Goal: Check status: Check status

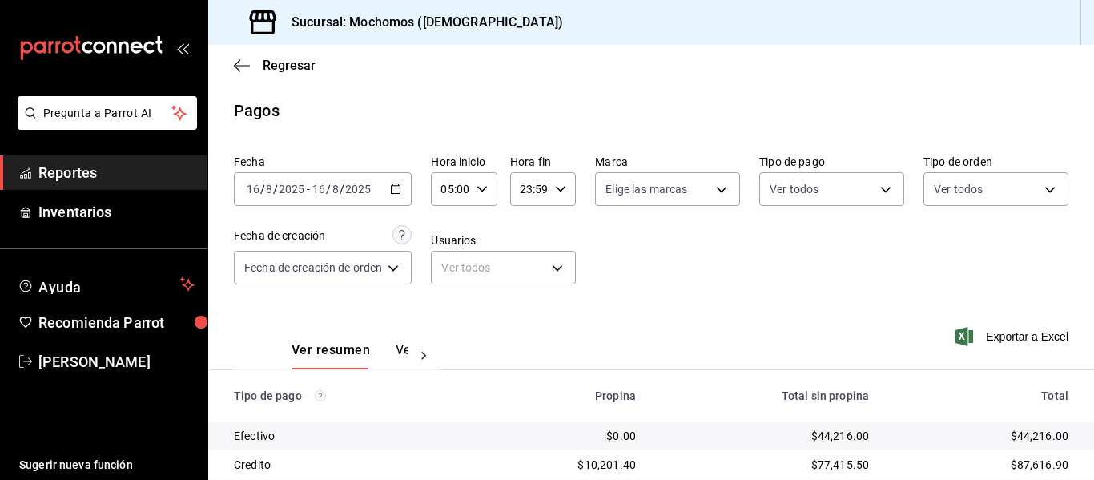
scroll to position [228, 0]
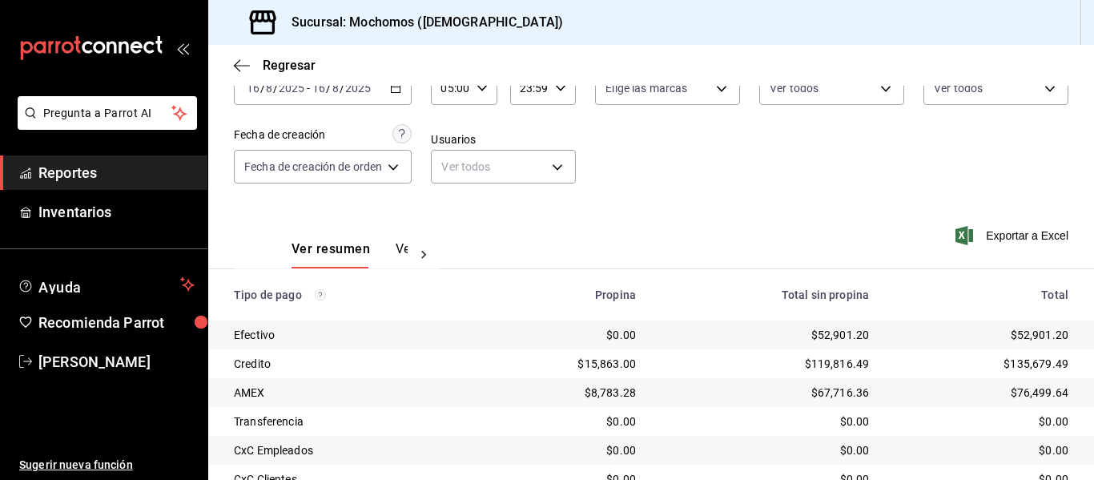
scroll to position [228, 0]
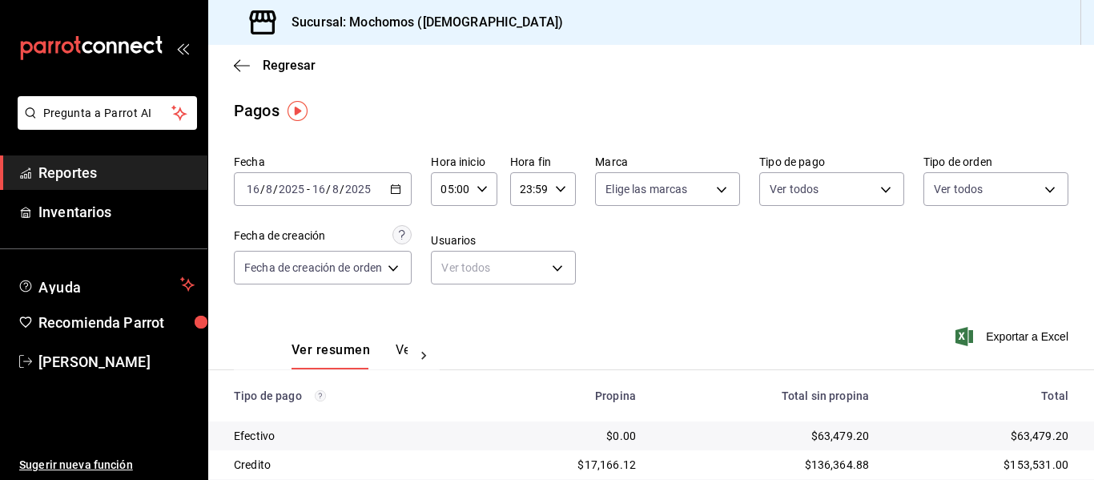
drag, startPoint x: 403, startPoint y: 191, endPoint x: 421, endPoint y: 292, distance: 102.6
click at [401, 191] on icon "button" at bounding box center [395, 188] width 11 height 11
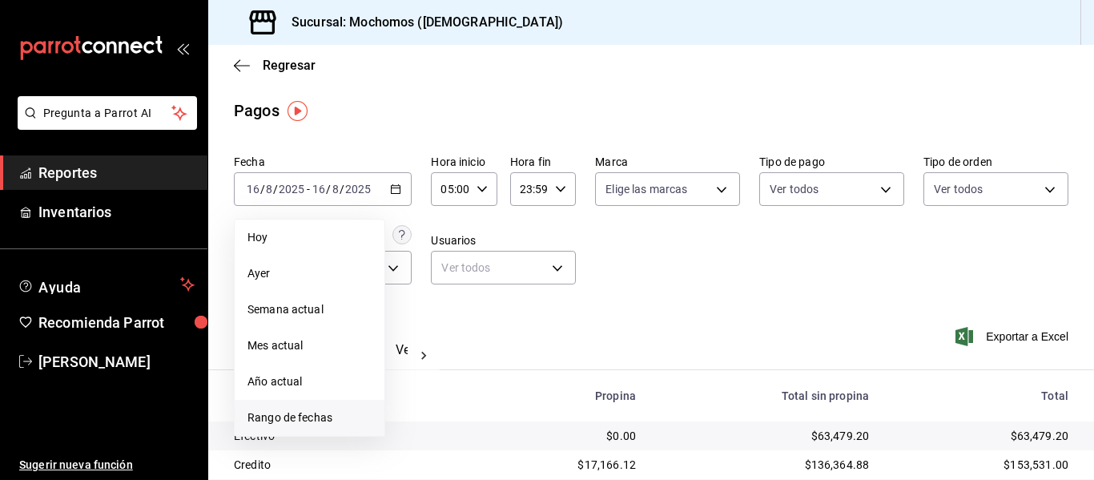
click at [358, 408] on li "Rango de fechas" at bounding box center [310, 418] width 150 height 36
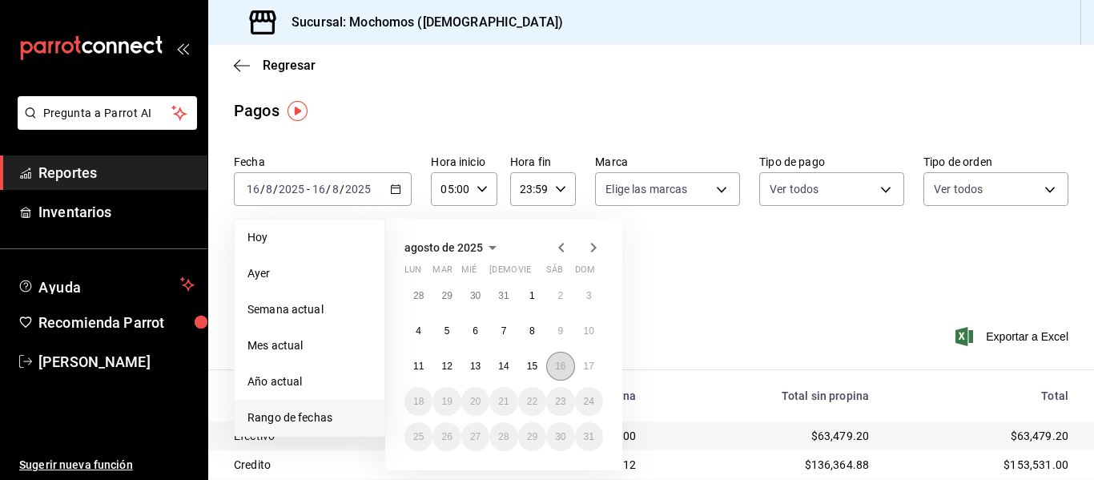
click at [555, 369] on abbr "16" at bounding box center [560, 366] width 10 height 11
click at [584, 369] on abbr "17" at bounding box center [589, 366] width 10 height 11
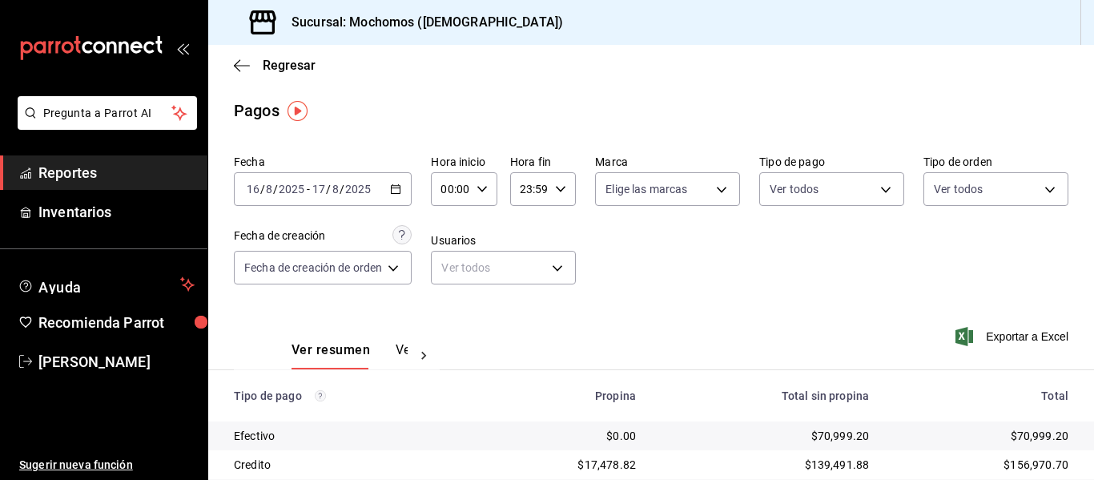
click at [486, 183] on icon "button" at bounding box center [482, 188] width 11 height 11
drag, startPoint x: 450, startPoint y: 262, endPoint x: 512, endPoint y: 221, distance: 74.0
click at [457, 255] on button "05" at bounding box center [450, 262] width 26 height 32
type input "05:00"
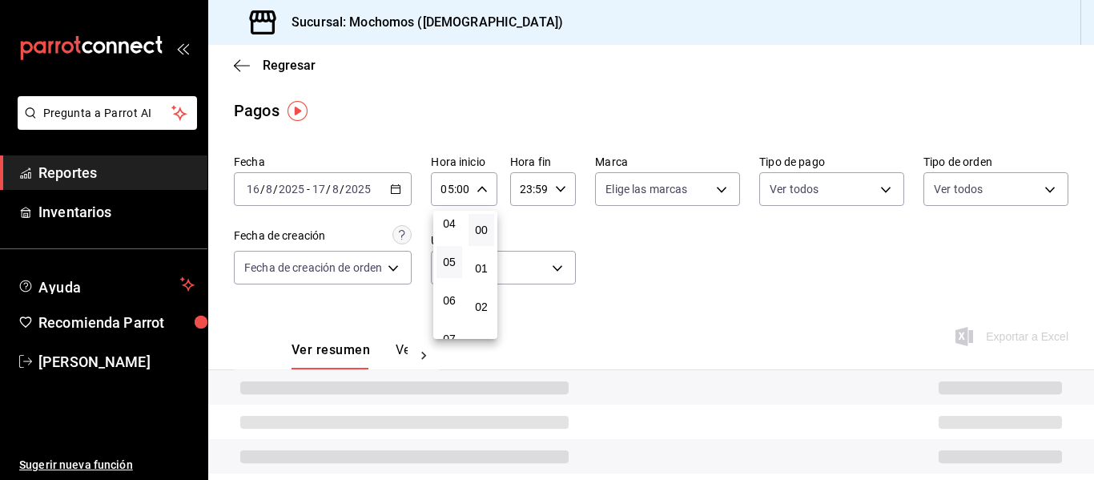
click at [542, 189] on div at bounding box center [547, 240] width 1094 height 480
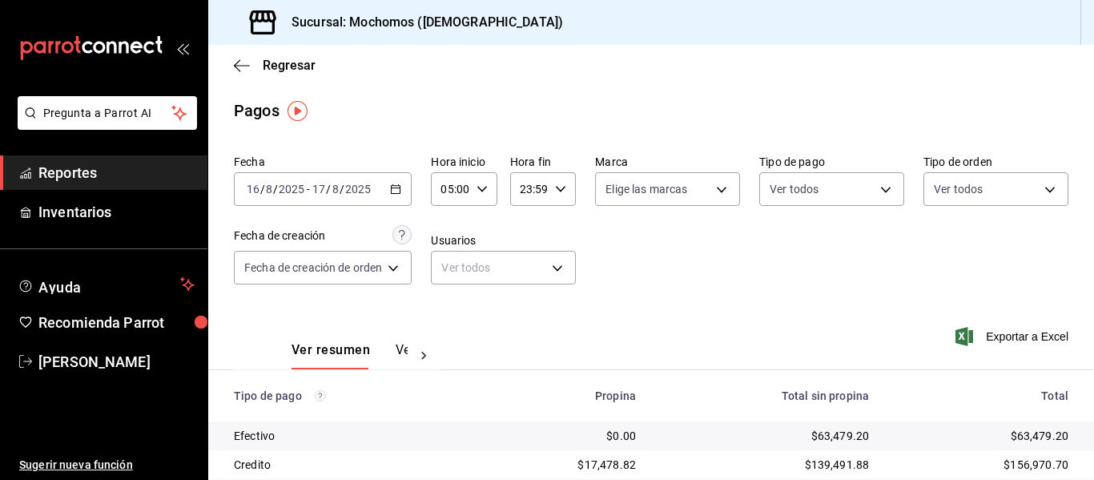
click at [563, 192] on icon "button" at bounding box center [560, 188] width 11 height 11
click at [535, 234] on button "04" at bounding box center [527, 230] width 26 height 32
type input "04:59"
click at [668, 296] on div at bounding box center [547, 240] width 1094 height 480
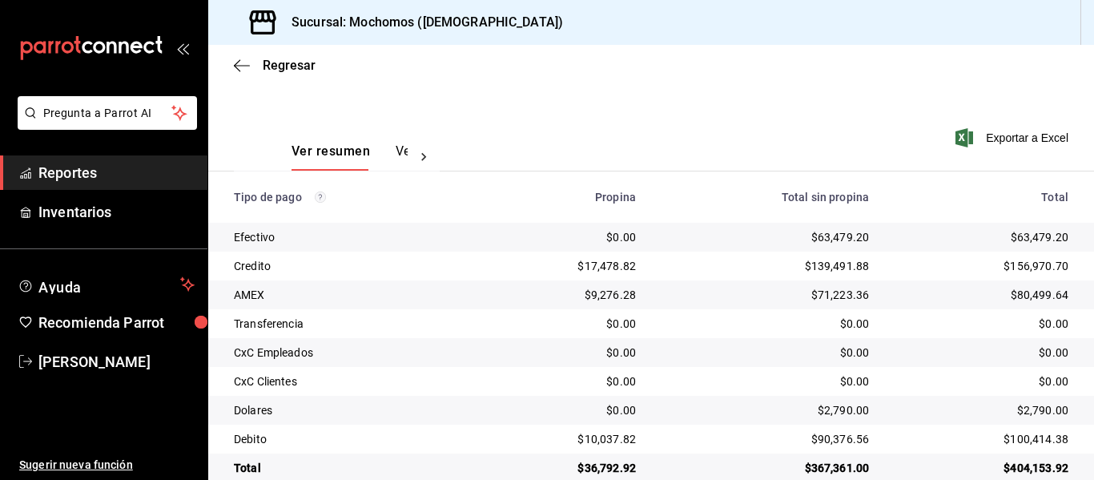
scroll to position [228, 0]
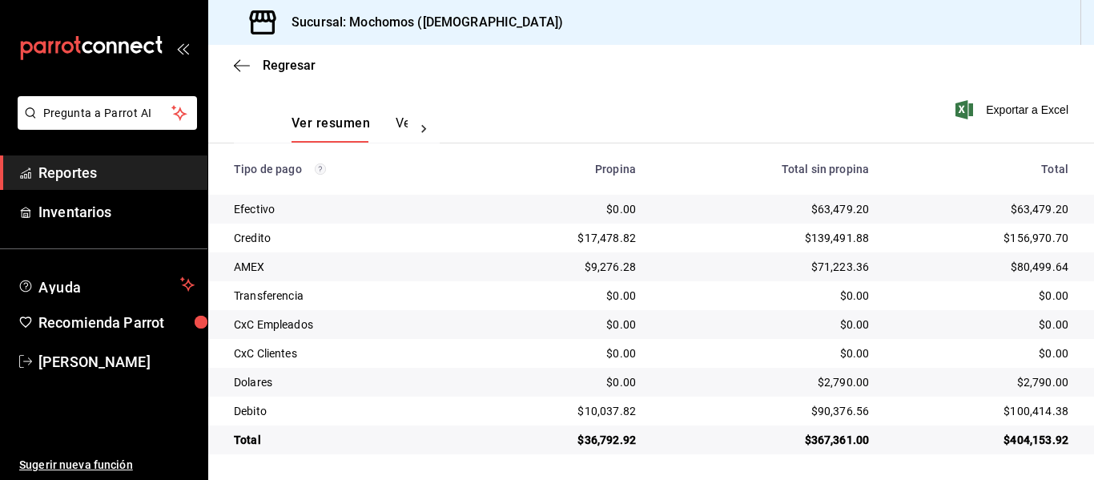
scroll to position [228, 0]
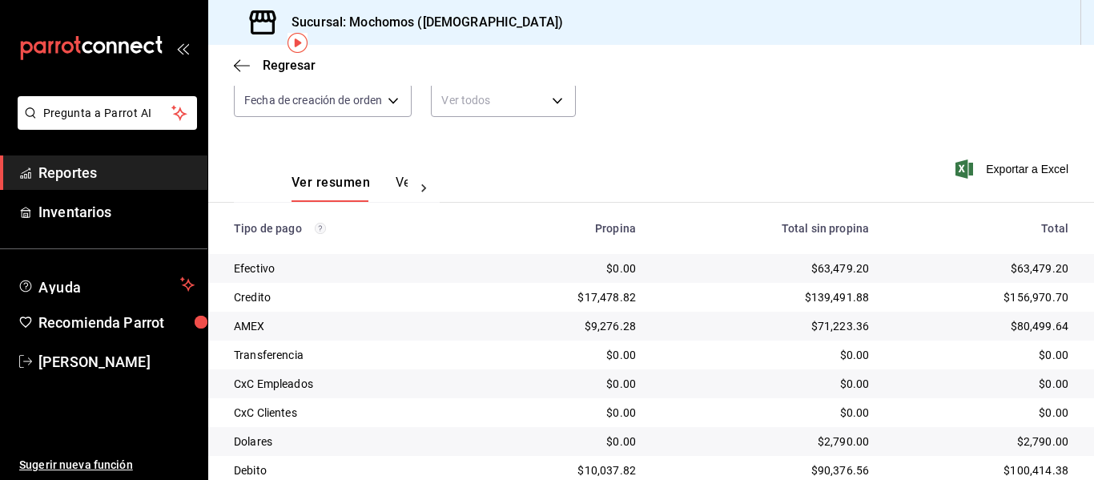
scroll to position [67, 0]
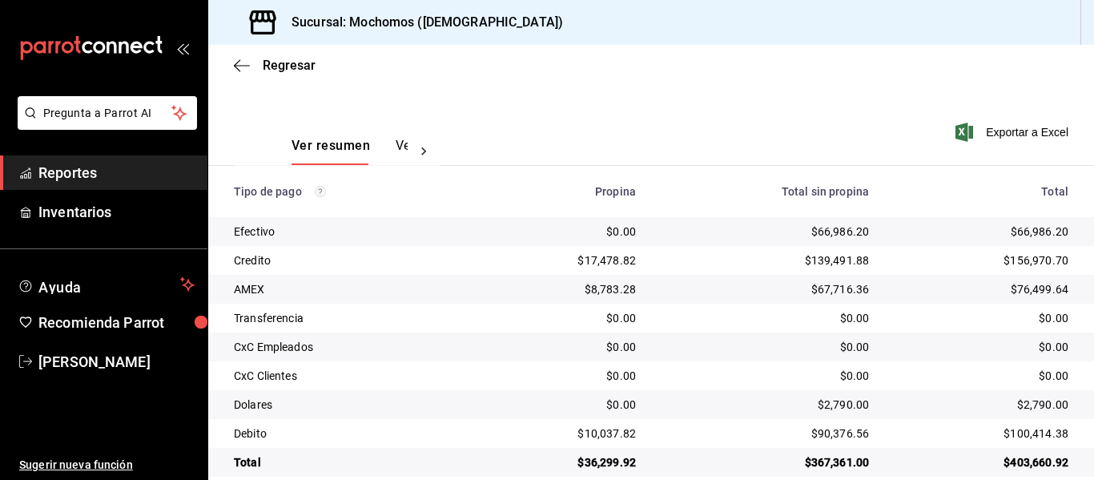
scroll to position [228, 0]
